Goal: Task Accomplishment & Management: Manage account settings

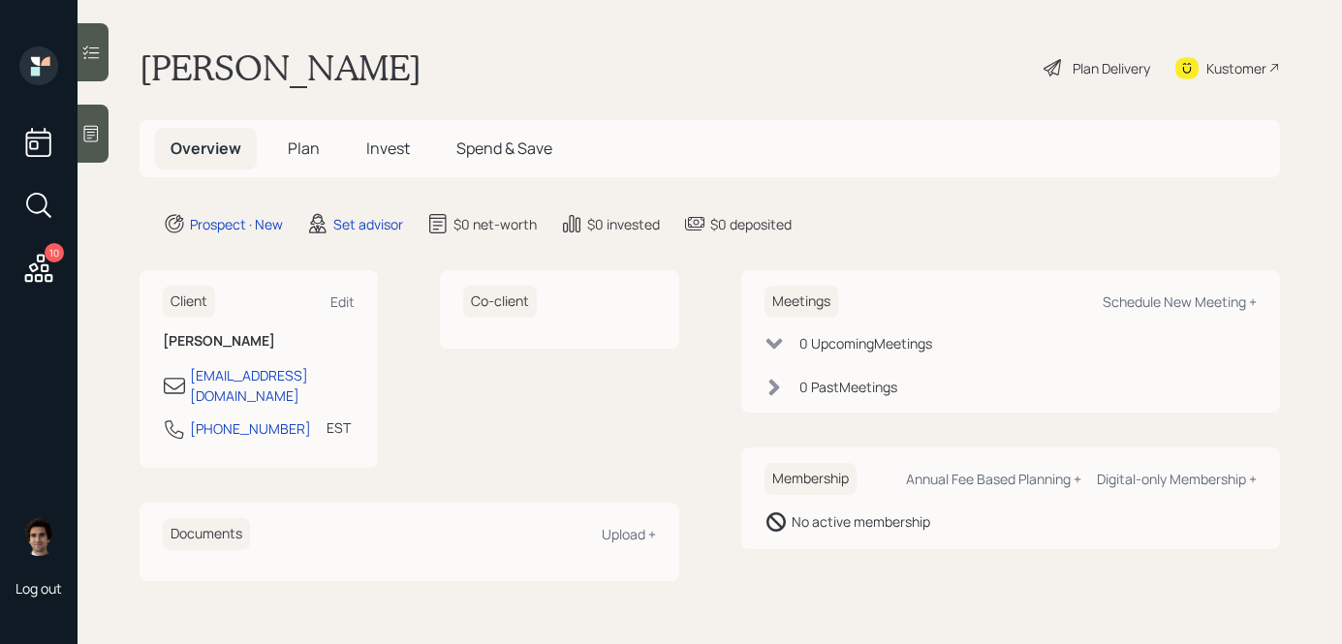
click at [101, 138] on div at bounding box center [93, 134] width 31 height 58
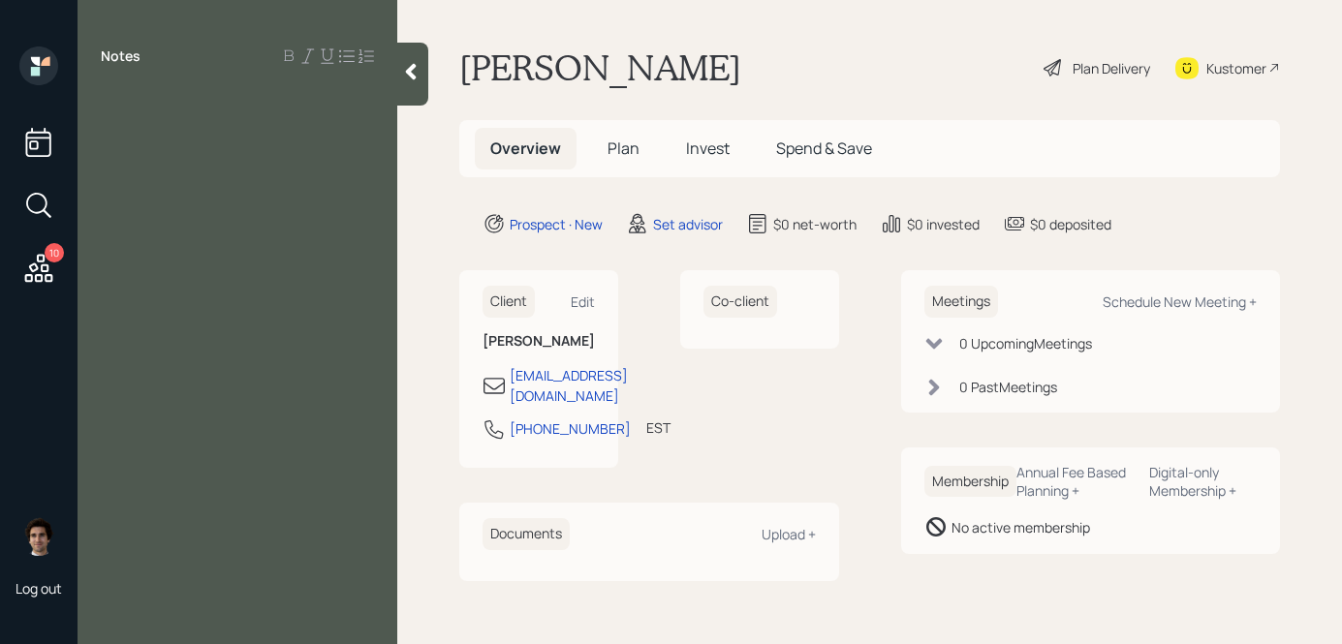
click at [209, 152] on div "Notes" at bounding box center [238, 334] width 320 height 575
click at [113, 131] on div "Notes" at bounding box center [238, 334] width 320 height 575
click at [114, 124] on div "Notes" at bounding box center [238, 334] width 320 height 575
drag, startPoint x: 124, startPoint y: 119, endPoint x: 131, endPoint y: 166, distance: 47.0
click at [138, 185] on div "Notes" at bounding box center [238, 334] width 320 height 575
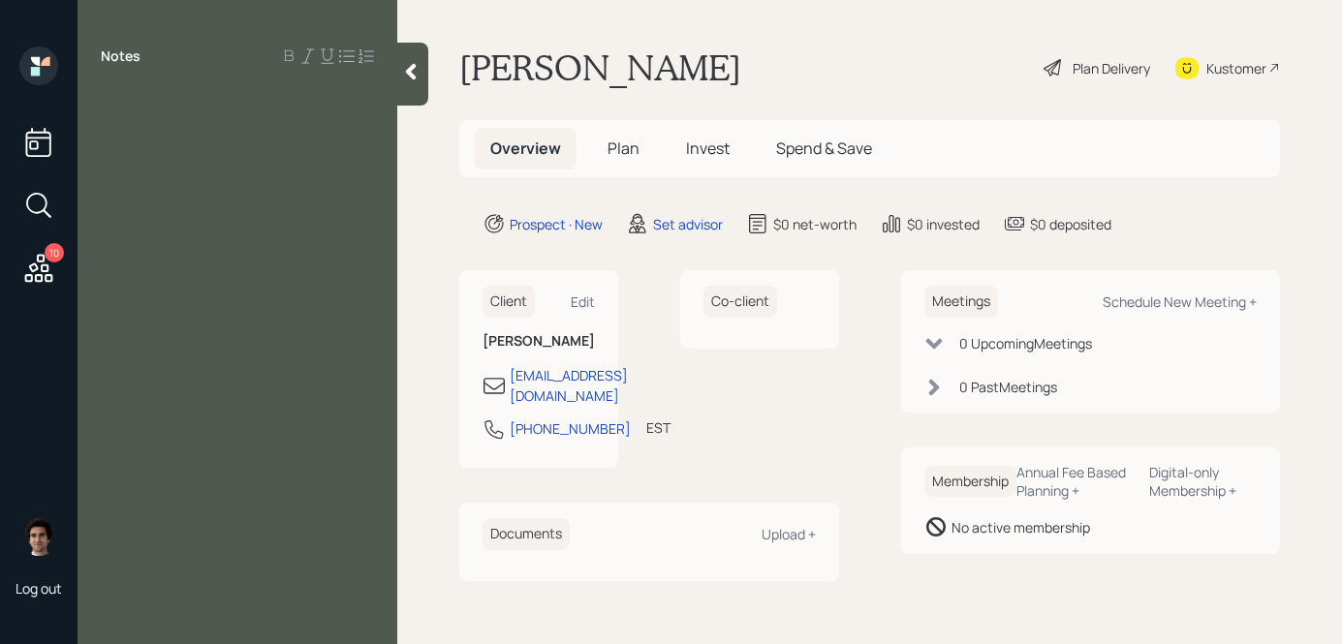
click at [131, 101] on div at bounding box center [237, 99] width 273 height 21
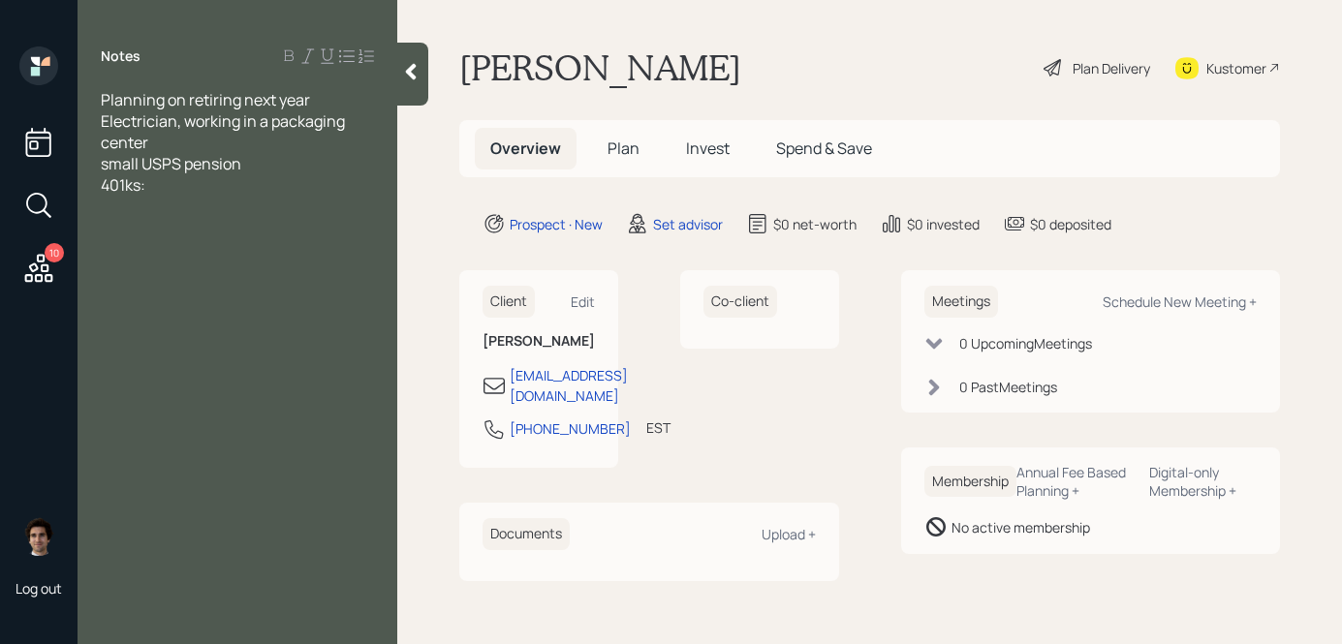
click at [205, 189] on div "401ks:" at bounding box center [237, 184] width 273 height 21
click at [1158, 306] on div "Schedule New Meeting +" at bounding box center [1180, 302] width 154 height 18
select select "round-[PERSON_NAME]"
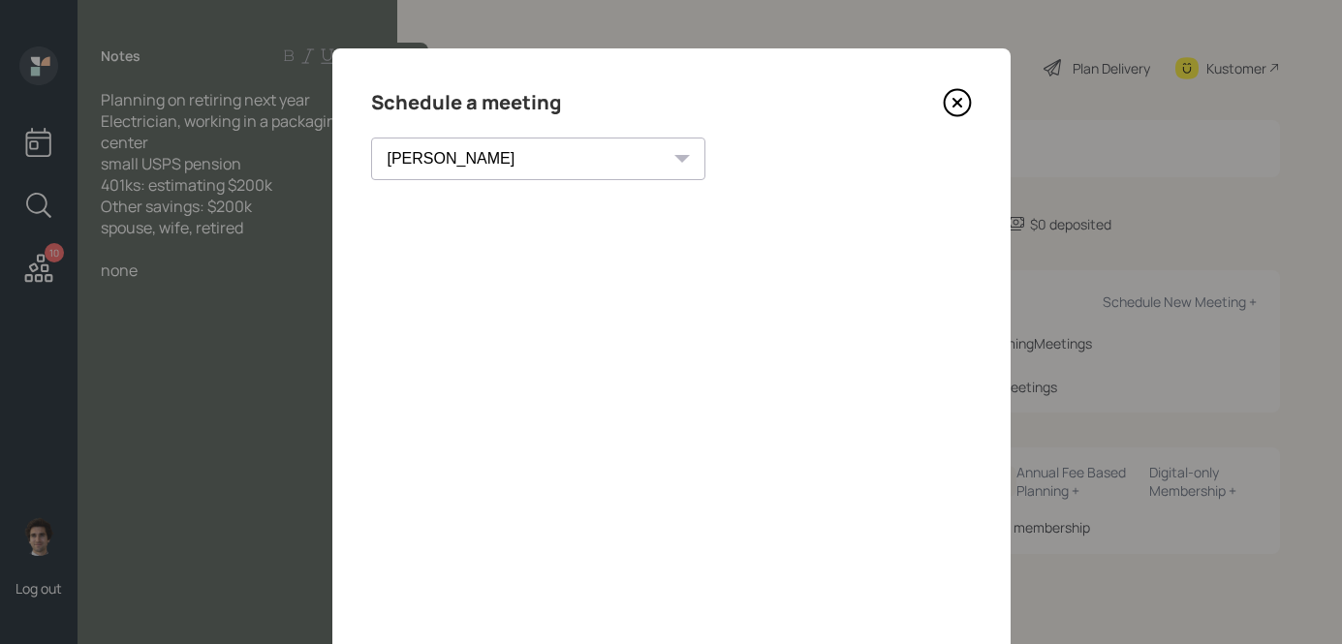
click at [518, 158] on div "[PERSON_NAME] [PERSON_NAME] [PERSON_NAME] [PERSON_NAME] [PERSON_NAME] [PERSON_N…" at bounding box center [538, 159] width 334 height 43
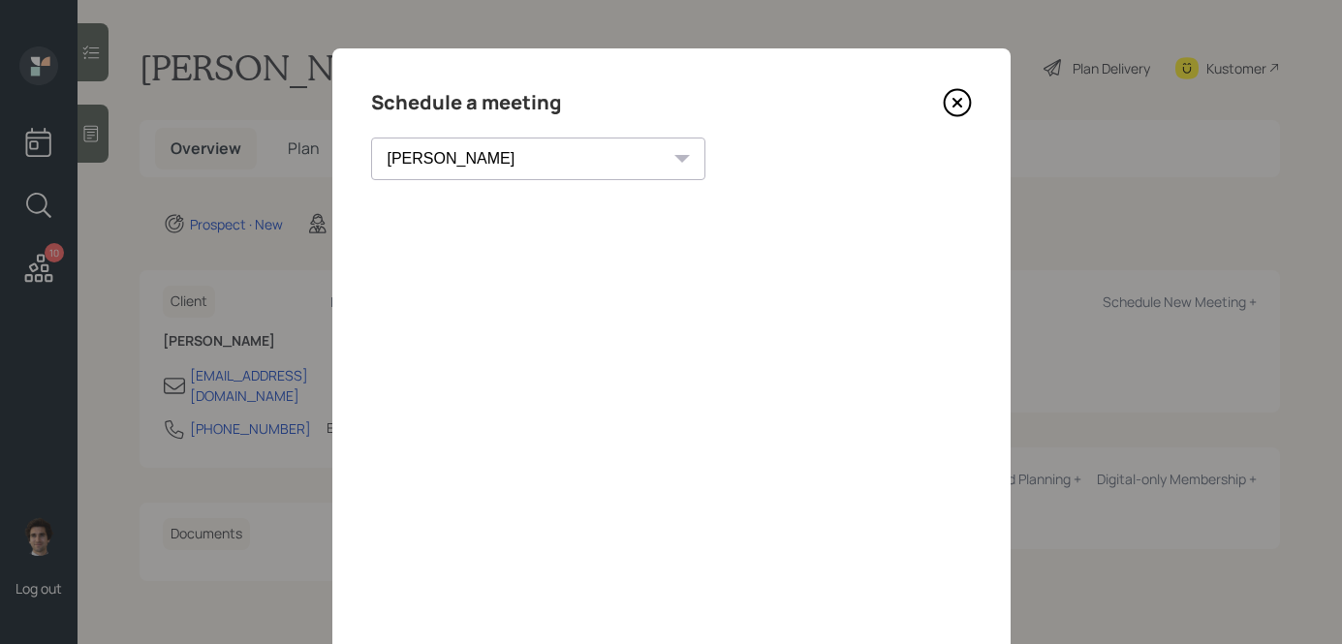
click at [488, 164] on select "[PERSON_NAME] [PERSON_NAME] [PERSON_NAME] [PERSON_NAME] [PERSON_NAME] [PERSON_N…" at bounding box center [538, 159] width 334 height 43
select select "59554aeb-d739-4552-90b9-0d27d70b4bf7"
click at [371, 138] on select "[PERSON_NAME] [PERSON_NAME] [PERSON_NAME] [PERSON_NAME] [PERSON_NAME] [PERSON_N…" at bounding box center [538, 159] width 334 height 43
click at [944, 120] on div "Schedule a meeting Theresa Spinello Matthew Burke Xavier Ross Eitan Bar-David I…" at bounding box center [671, 435] width 678 height 775
click at [956, 106] on icon at bounding box center [957, 102] width 29 height 29
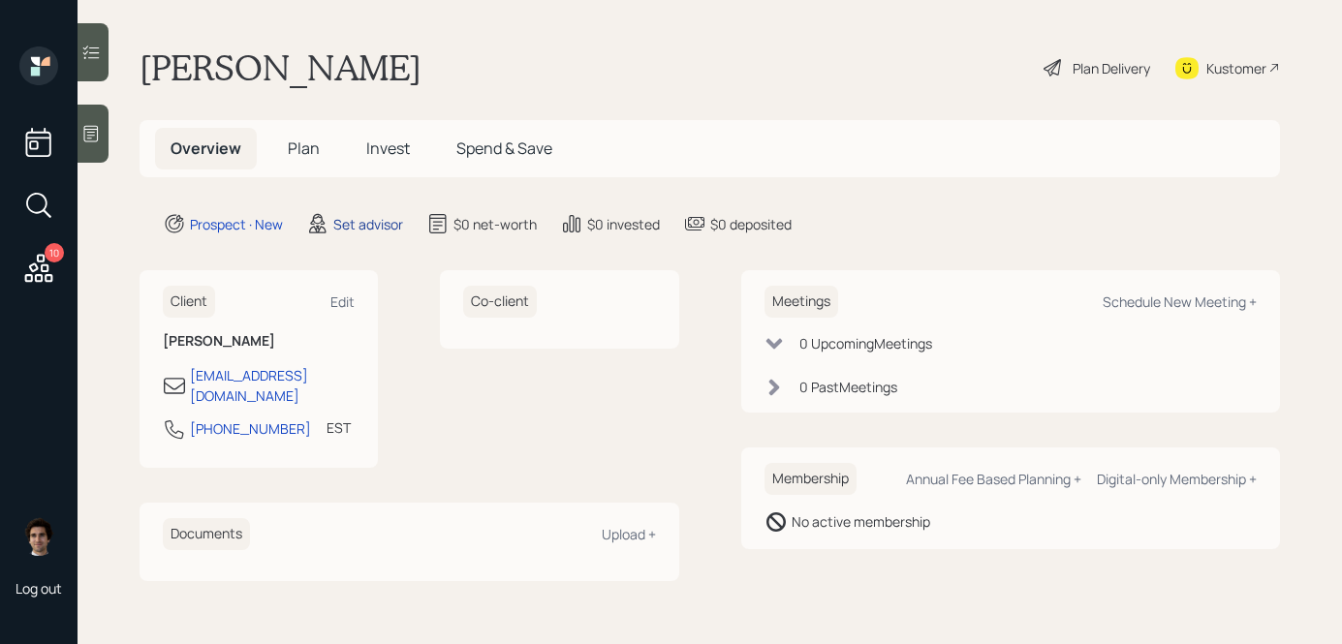
click at [401, 227] on div "Set advisor" at bounding box center [368, 224] width 70 height 20
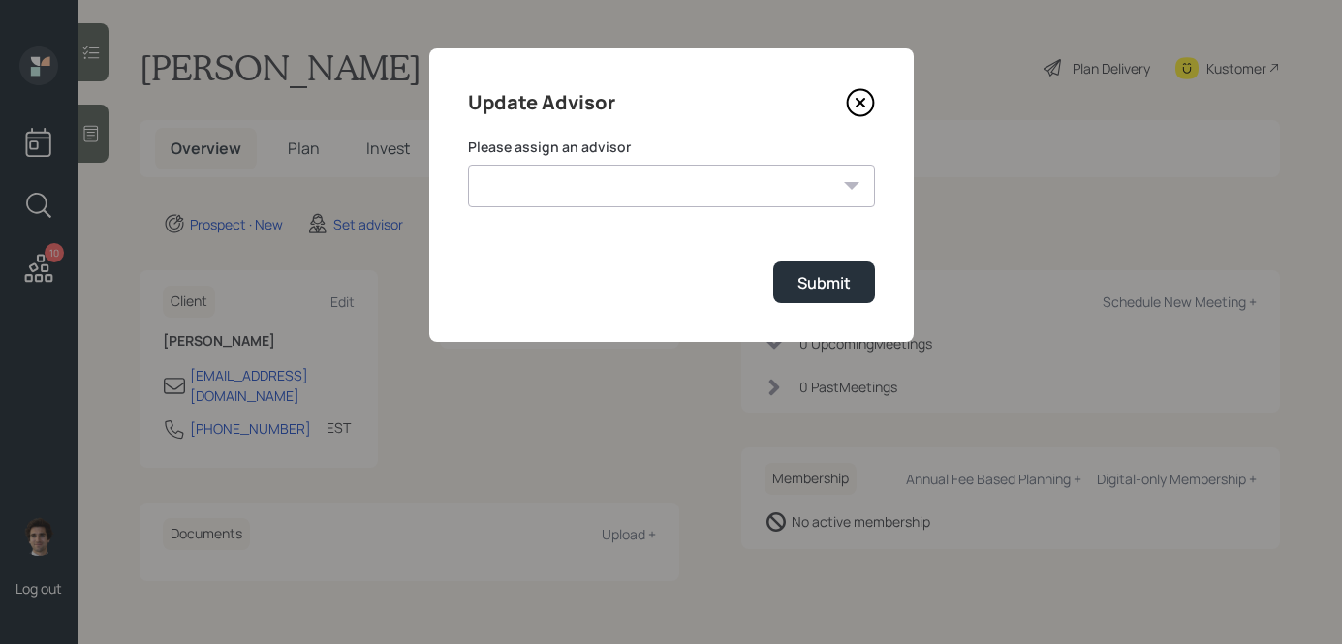
click at [648, 175] on select "Michael Russo Jonah Coleman Tyler End Treva Nostdahl Eric Schwartz Sami Boghos …" at bounding box center [671, 186] width 407 height 43
select select "59554aeb-d739-4552-90b9-0d27d70b4bf7"
click at [468, 165] on select "Michael Russo Jonah Coleman Tyler End Treva Nostdahl Eric Schwartz Sami Boghos …" at bounding box center [671, 186] width 407 height 43
click at [804, 272] on div "Submit" at bounding box center [823, 282] width 53 height 21
